Goal: Check status: Check status

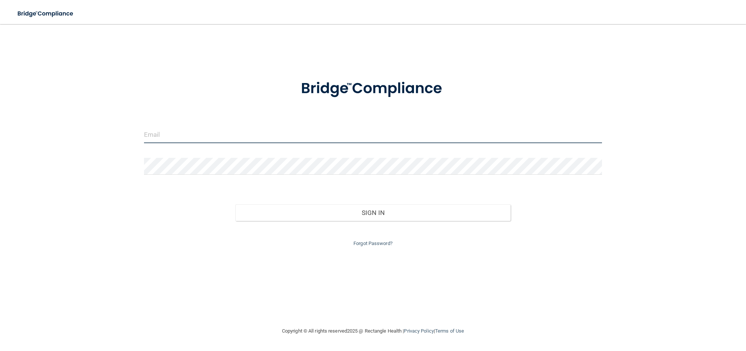
click at [156, 136] on input "email" at bounding box center [373, 134] width 458 height 17
type input "[EMAIL_ADDRESS][DOMAIN_NAME]"
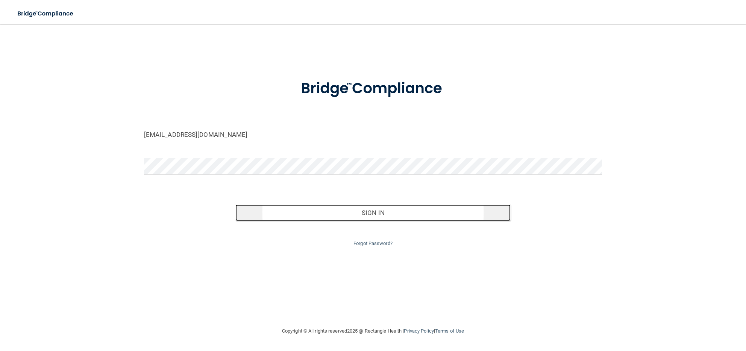
click at [357, 216] on button "Sign In" at bounding box center [372, 212] width 275 height 17
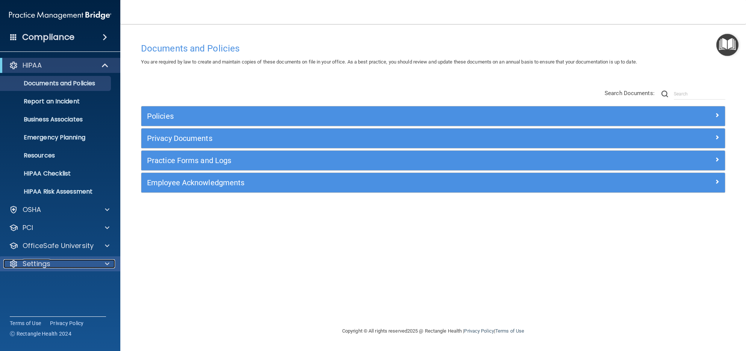
click at [107, 262] on span at bounding box center [107, 263] width 5 height 9
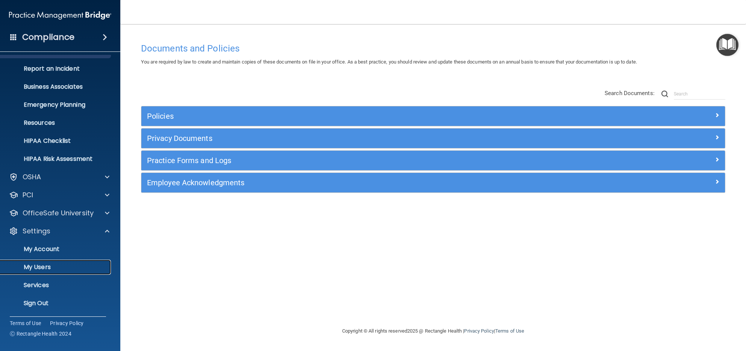
click at [48, 263] on link "My Users" at bounding box center [51, 267] width 118 height 15
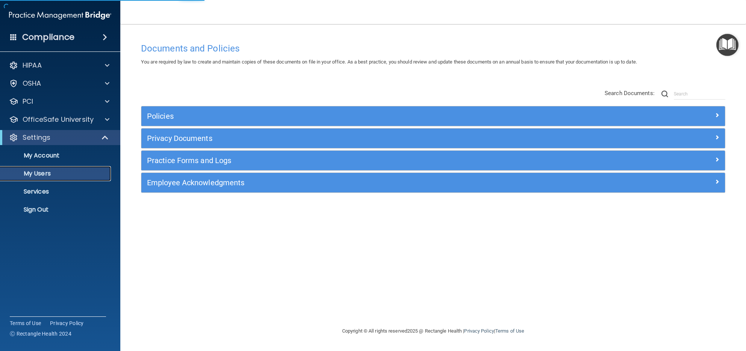
select select "20"
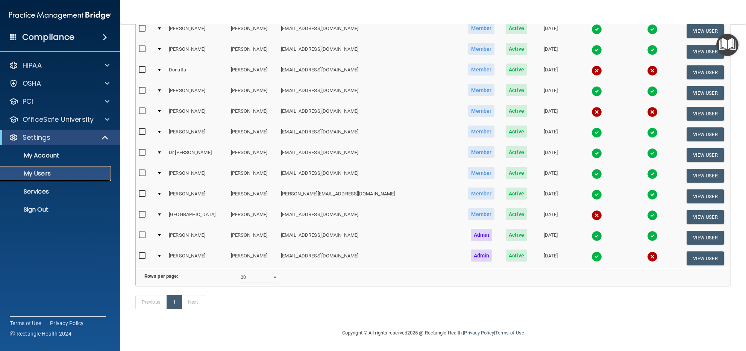
scroll to position [124, 0]
click at [591, 189] on img at bounding box center [596, 194] width 11 height 11
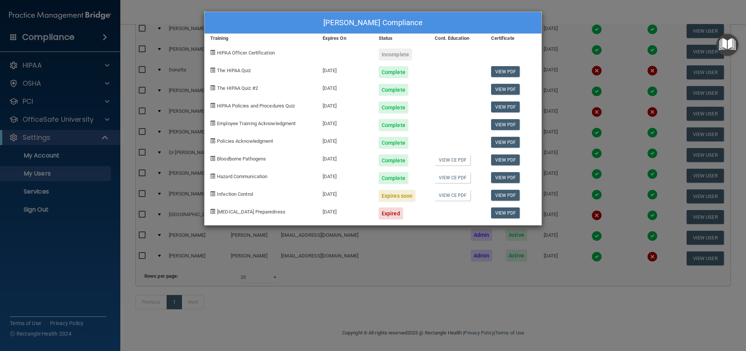
click at [420, 212] on div "Expired" at bounding box center [401, 211] width 56 height 18
click at [420, 211] on div "Expired" at bounding box center [401, 211] width 56 height 18
click at [504, 176] on link "View PDF" at bounding box center [505, 177] width 29 height 11
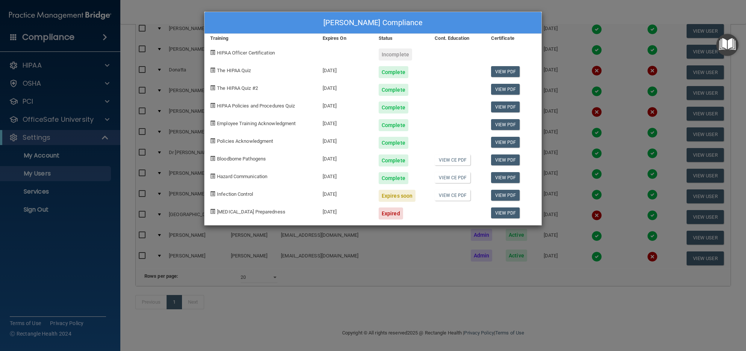
click at [449, 210] on div at bounding box center [457, 211] width 56 height 18
click at [499, 163] on link "View PDF" at bounding box center [505, 159] width 29 height 11
click at [425, 210] on div "Expired" at bounding box center [401, 211] width 56 height 18
click at [523, 264] on div "[PERSON_NAME] Compliance Training Expires On Status Cont. Education Certificate…" at bounding box center [373, 175] width 746 height 351
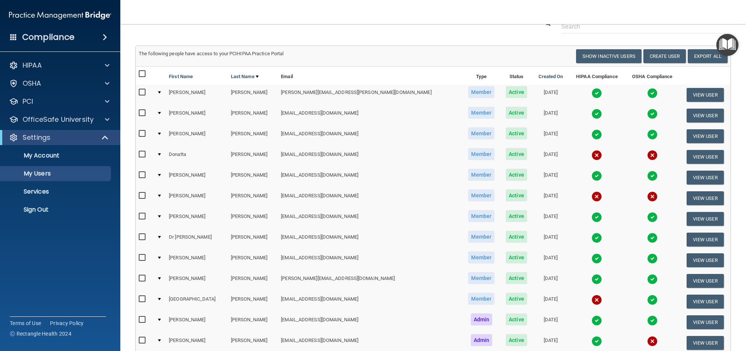
scroll to position [15, 0]
